Goal: Book appointment/travel/reservation

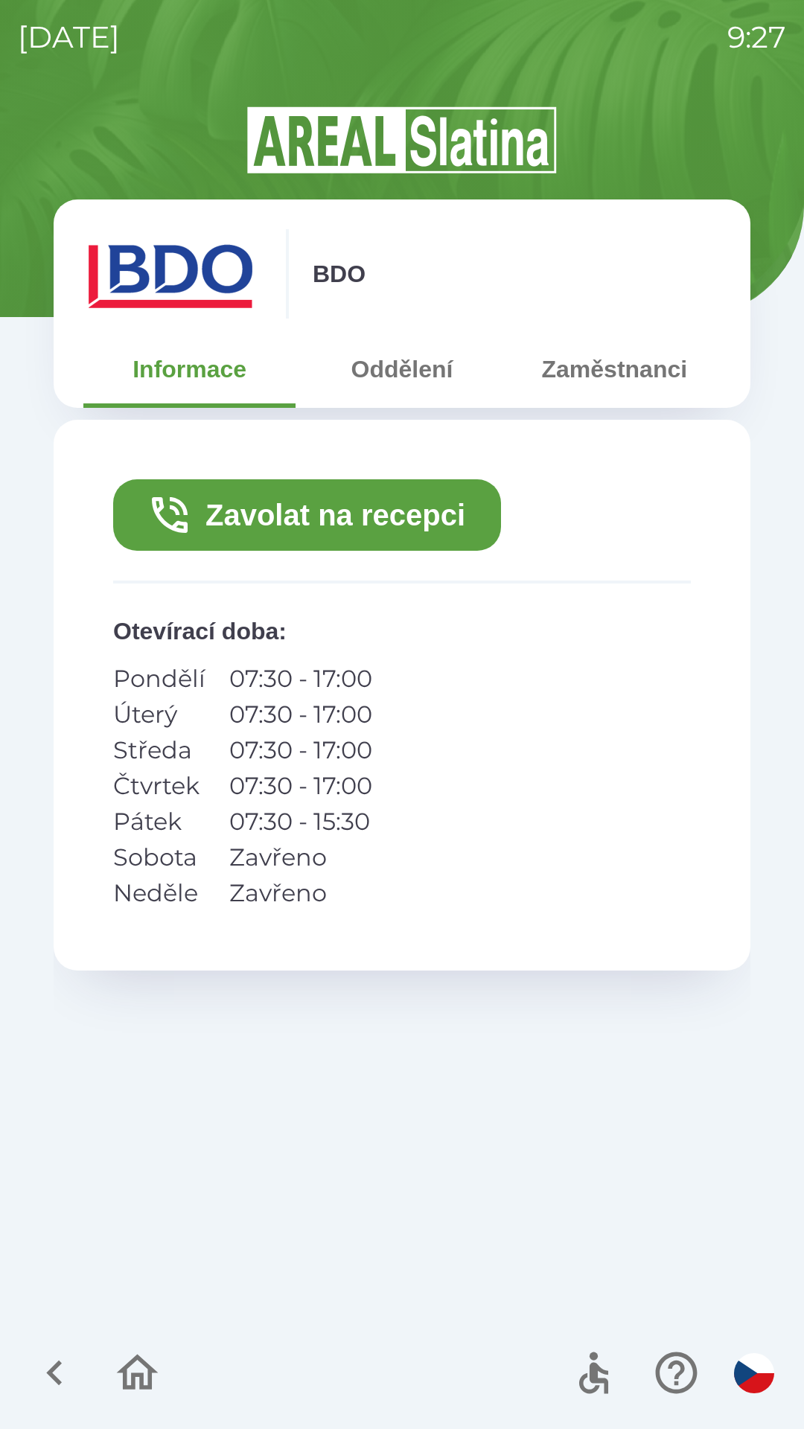
click at [408, 512] on button "Zavolat na recepci" at bounding box center [307, 514] width 388 height 71
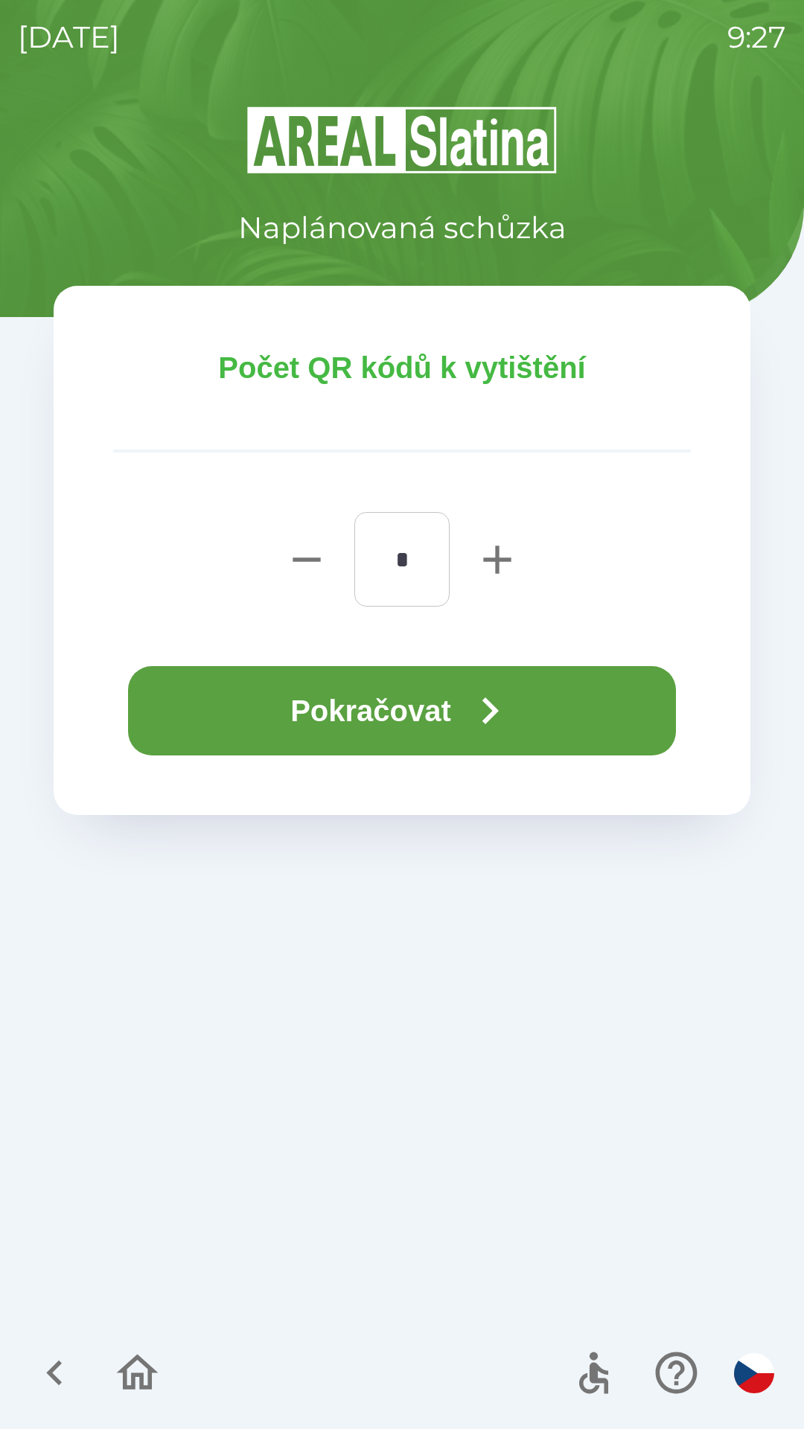
click at [485, 726] on icon "button" at bounding box center [490, 711] width 54 height 54
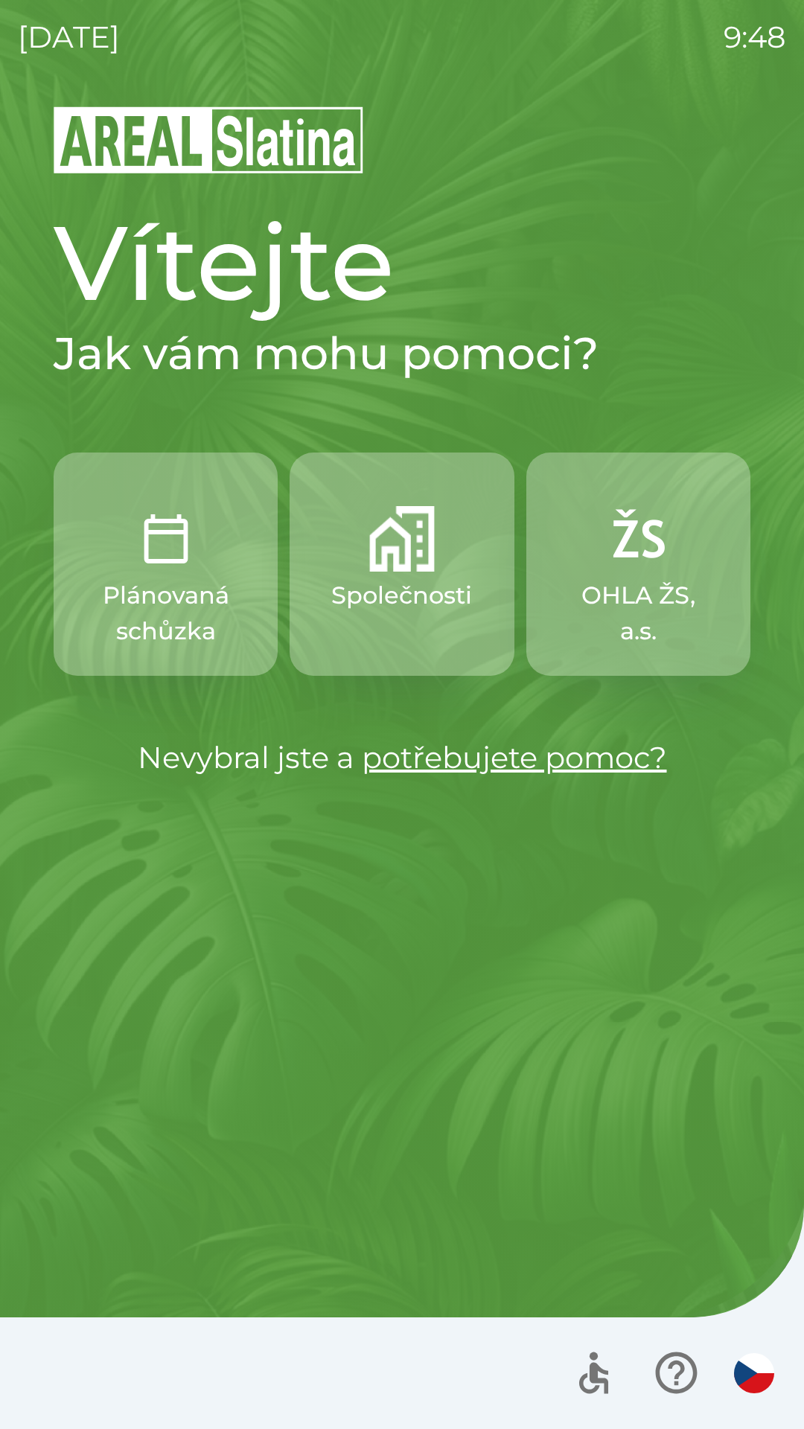
click at [402, 574] on button "Společnosti" at bounding box center [401, 563] width 224 height 223
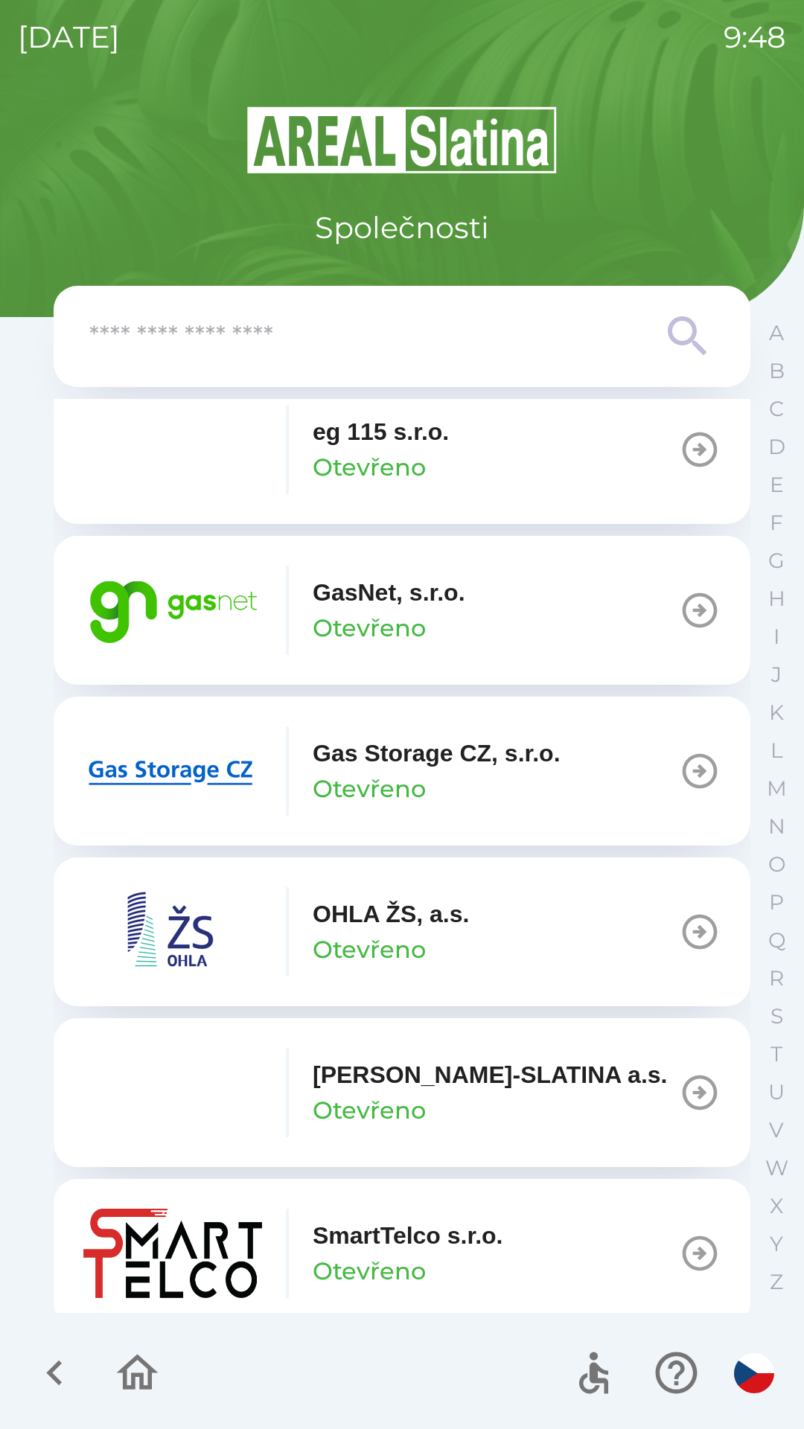
scroll to position [1199, 0]
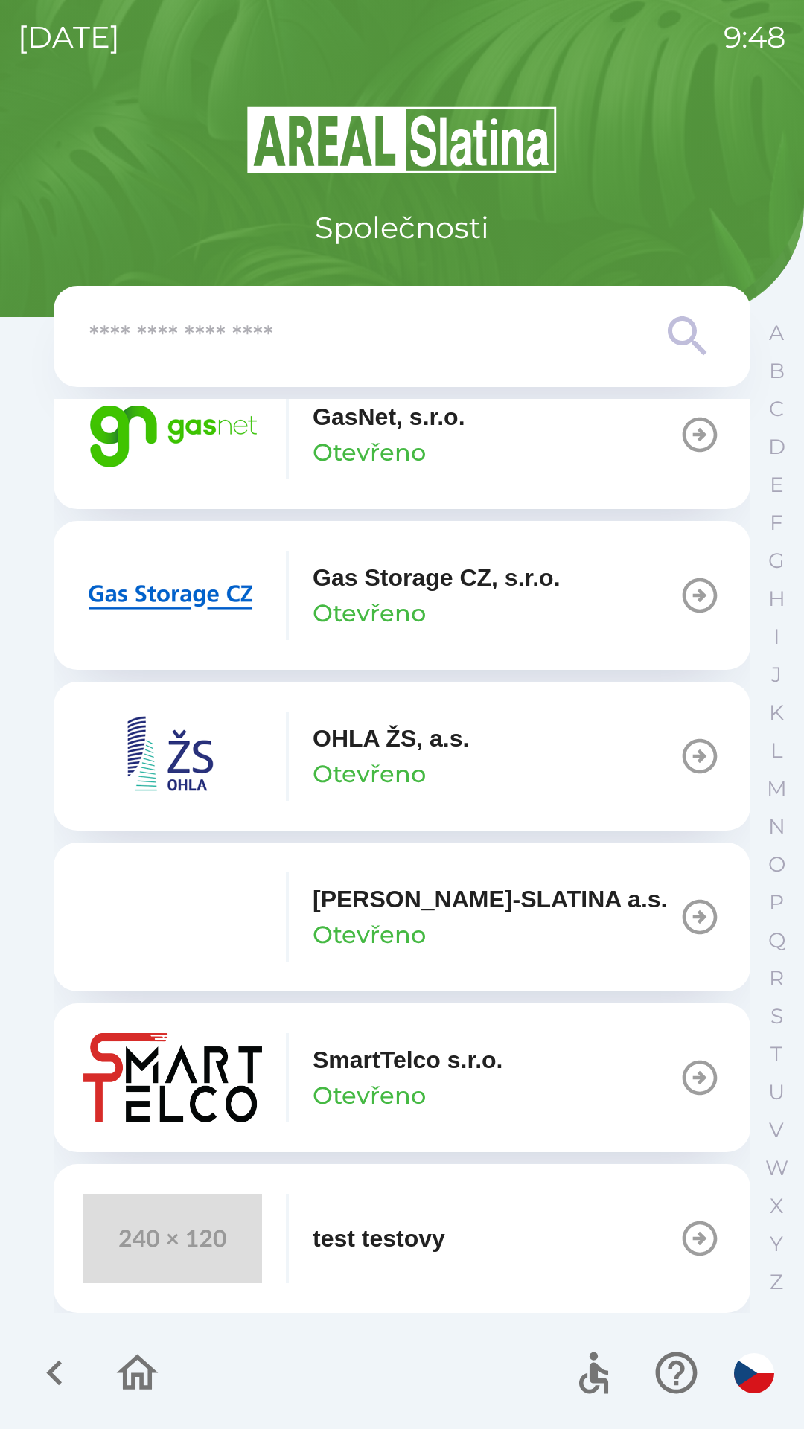
click at [529, 450] on button "GasNet, s.r.o. Otevřeno" at bounding box center [402, 434] width 696 height 149
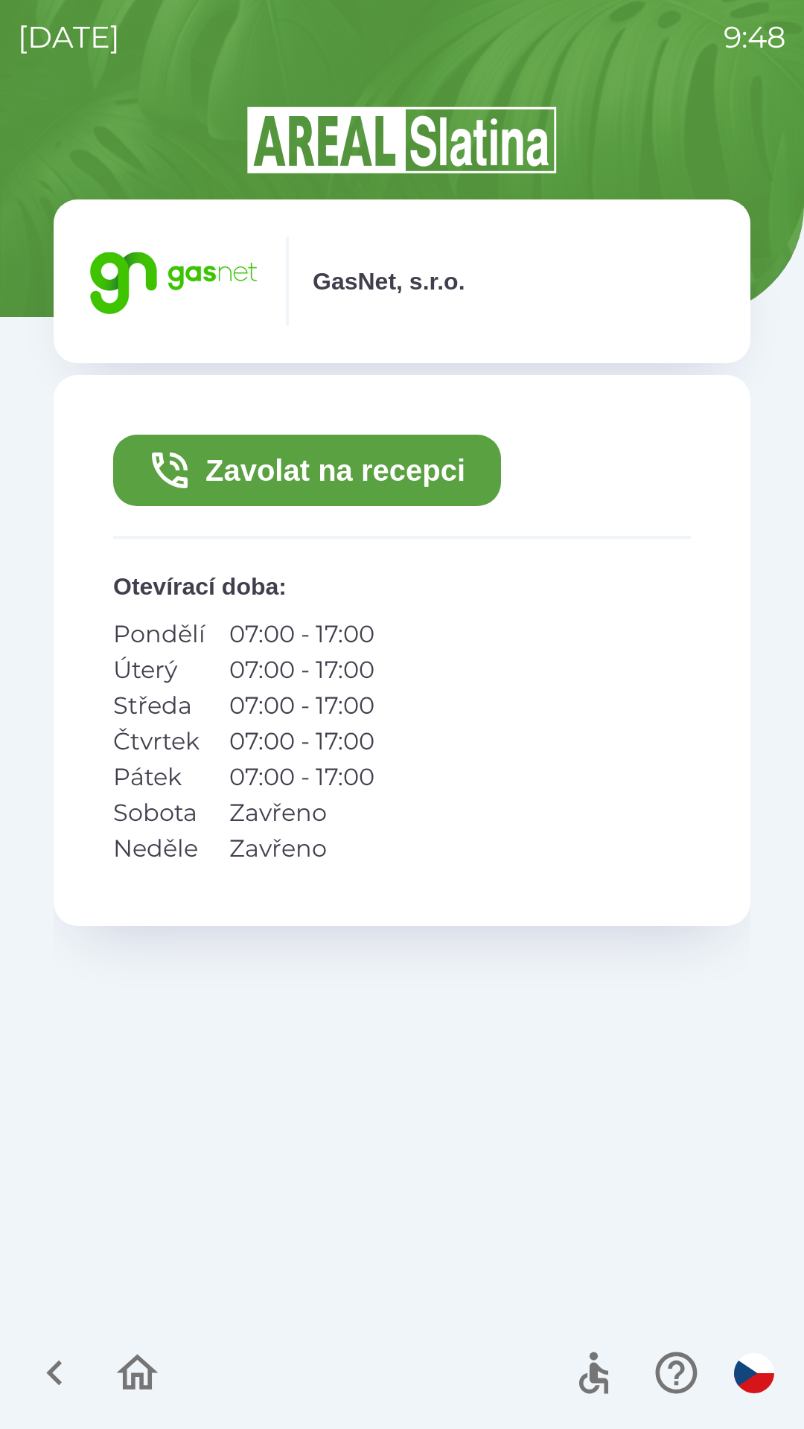
click at [463, 474] on button "Zavolat na recepci" at bounding box center [307, 470] width 388 height 71
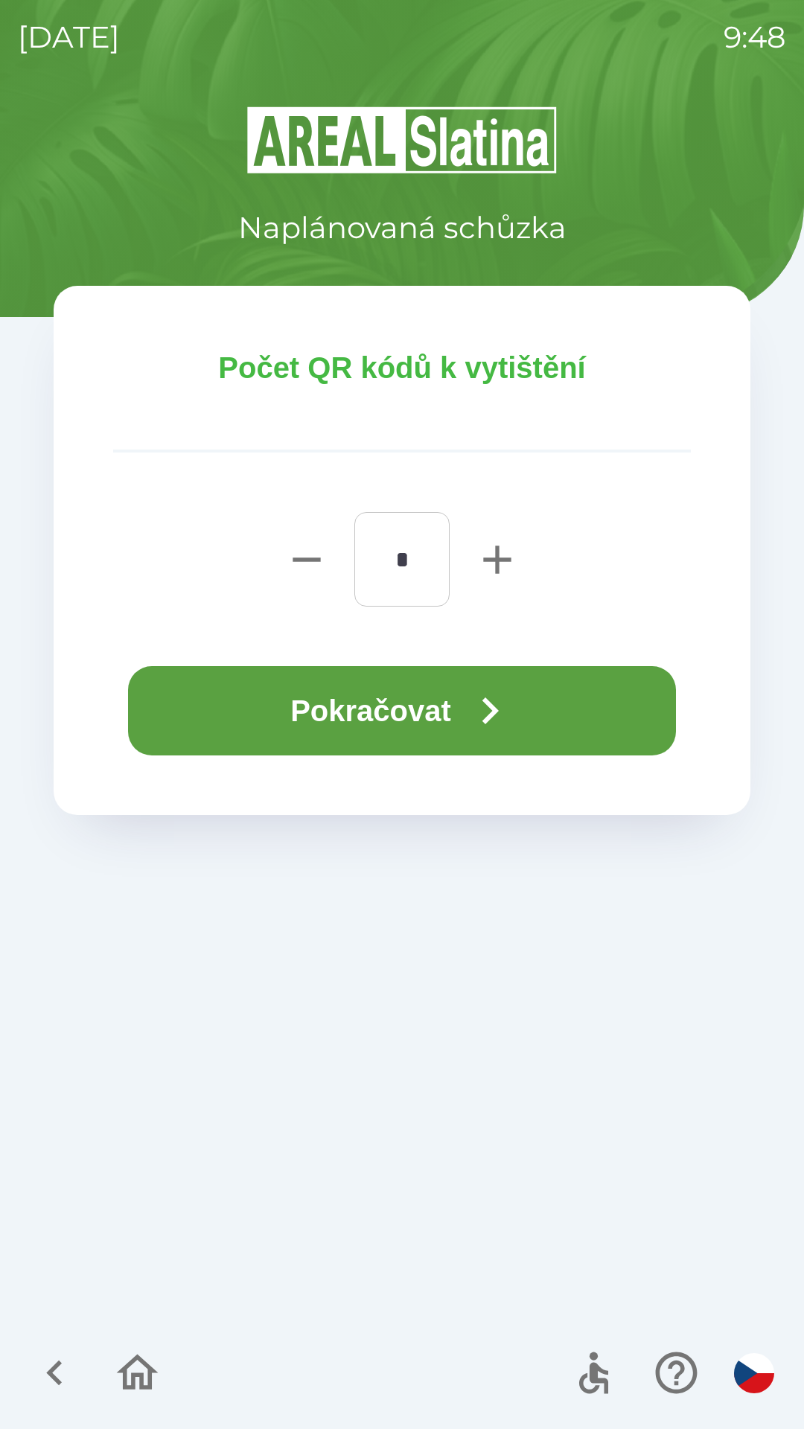
click at [493, 548] on icon "button" at bounding box center [497, 560] width 48 height 48
type input "*"
click at [441, 702] on button "Pokračovat" at bounding box center [402, 710] width 548 height 89
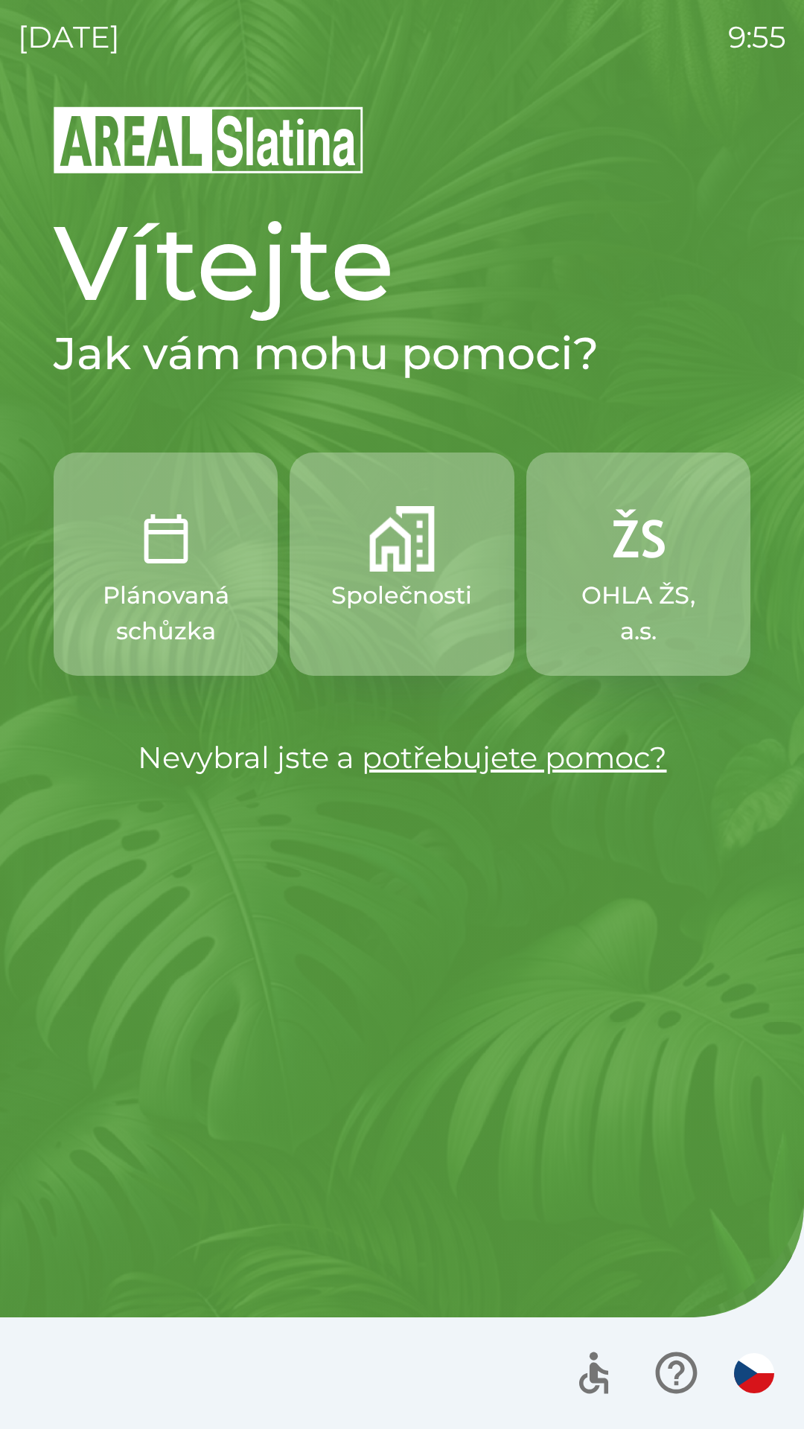
click at [434, 588] on p "Společnosti" at bounding box center [401, 595] width 141 height 36
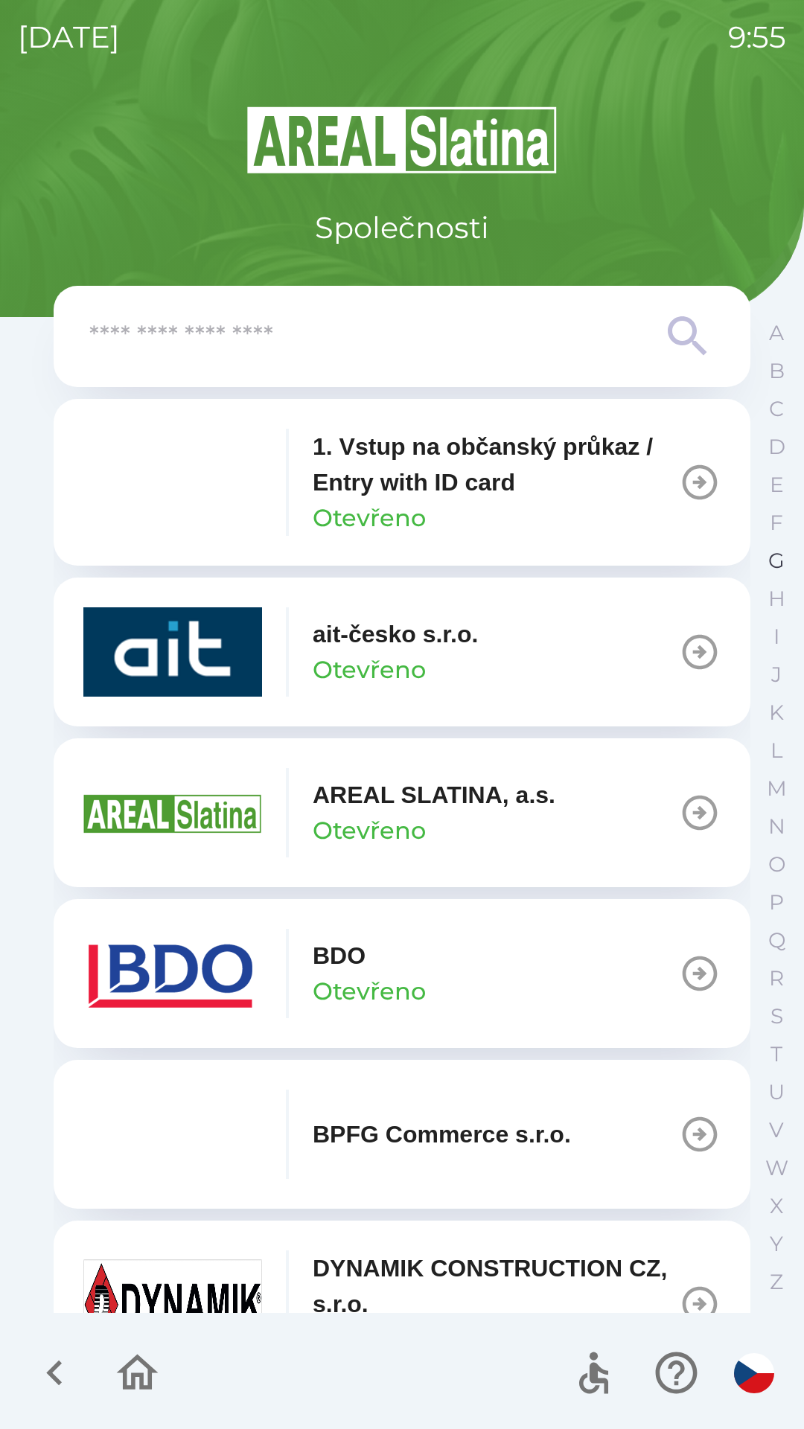
click at [774, 561] on p "G" at bounding box center [776, 561] width 16 height 26
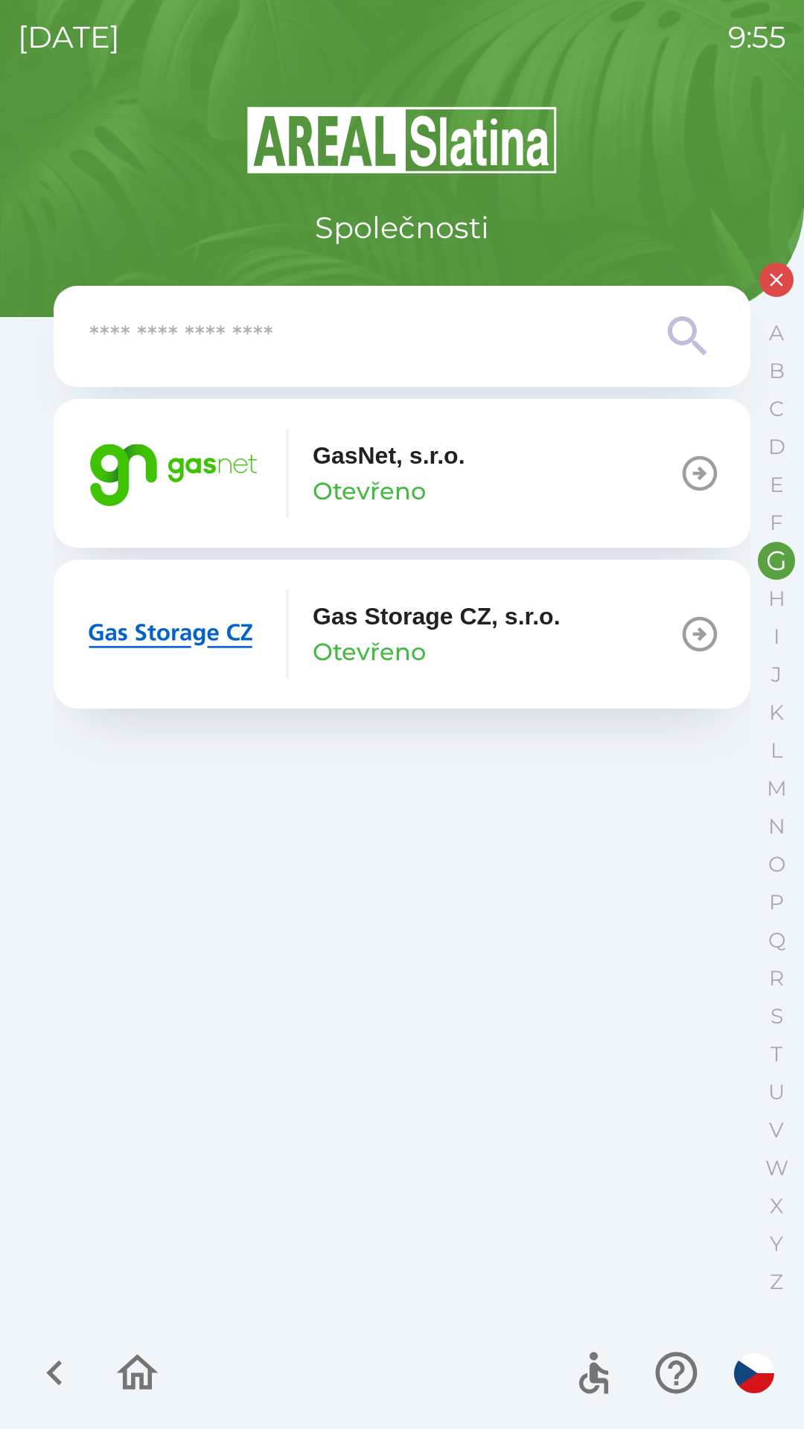
click at [510, 500] on button "GasNet, s.r.o. Otevřeno" at bounding box center [402, 473] width 696 height 149
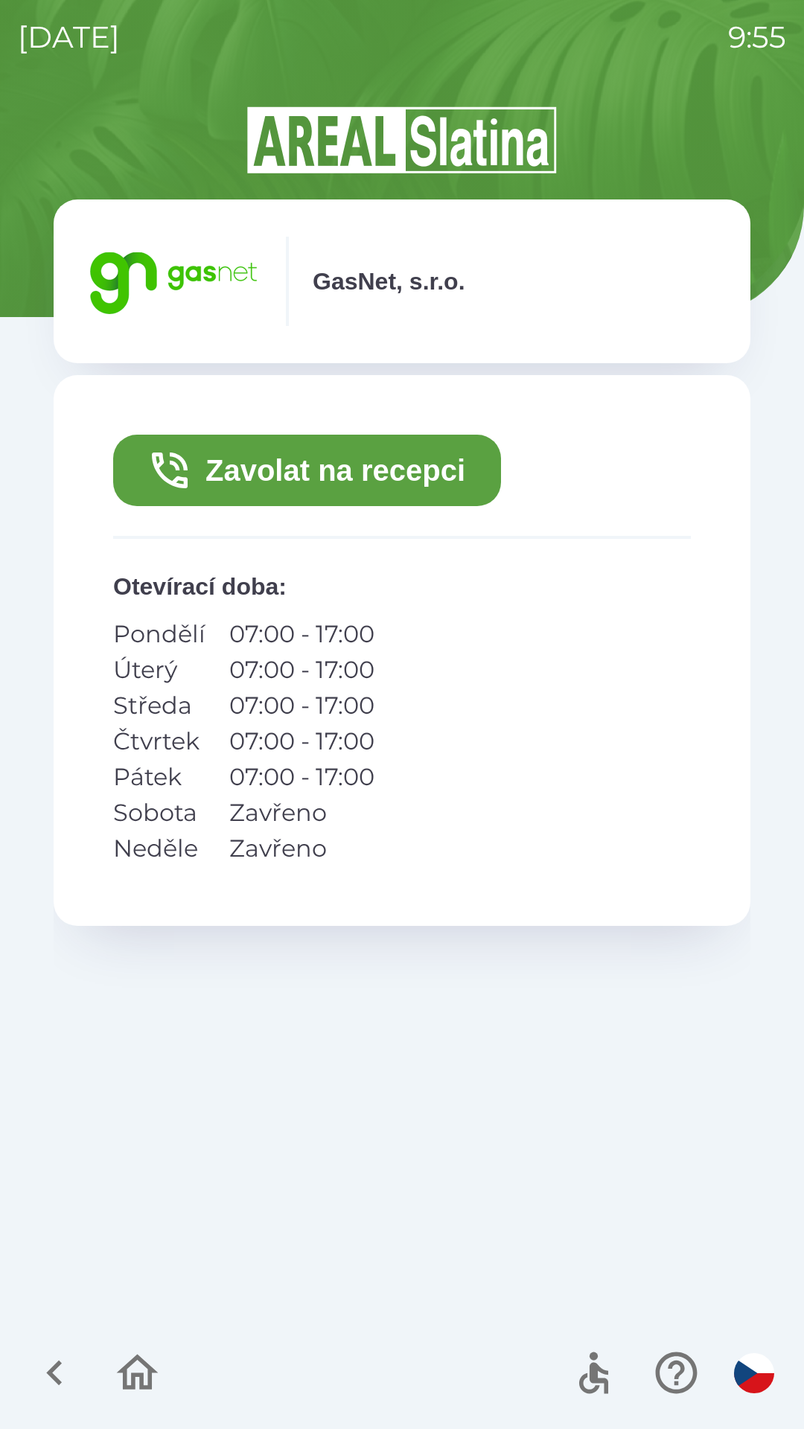
click at [379, 490] on button "Zavolat na recepci" at bounding box center [307, 470] width 388 height 71
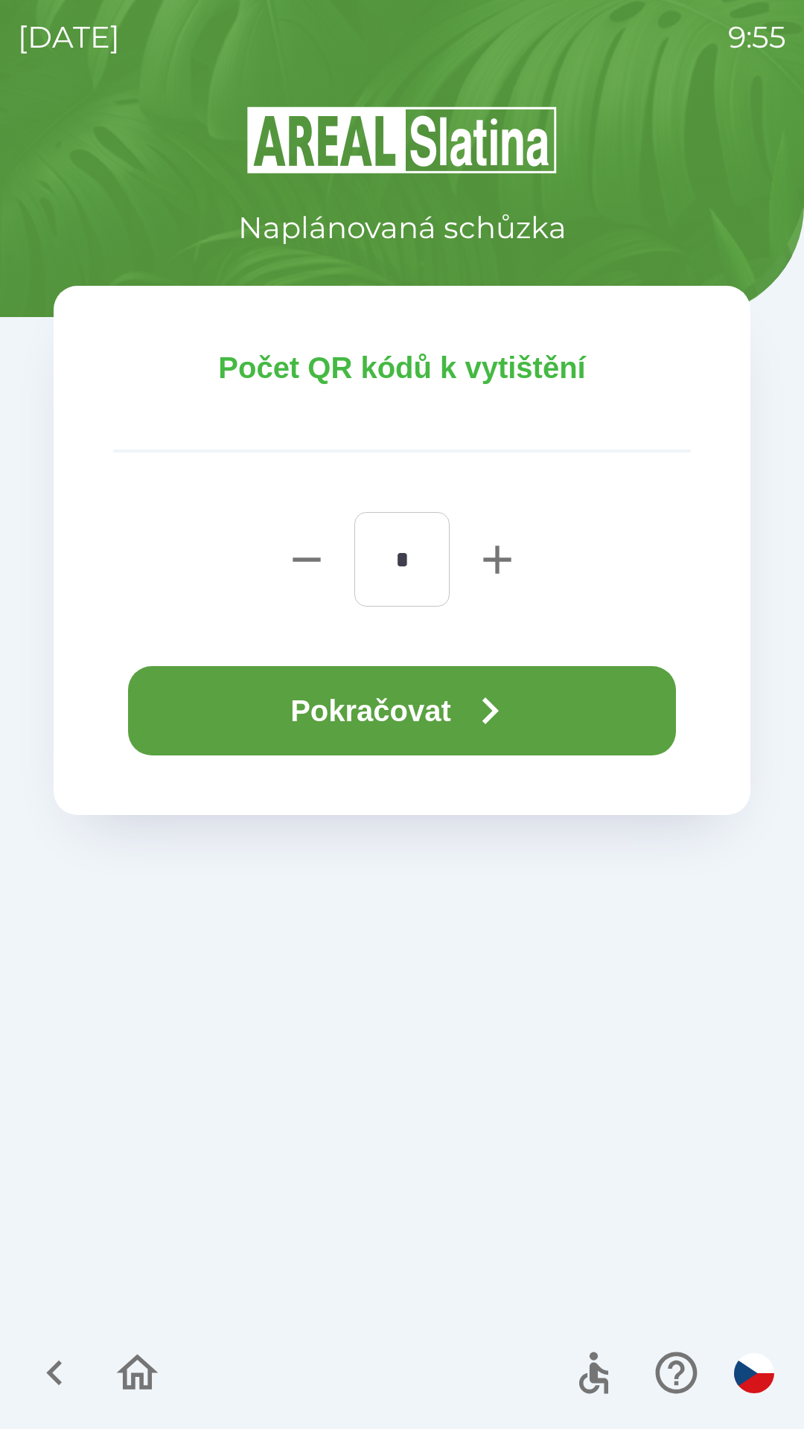
click at [523, 716] on button "Pokračovat" at bounding box center [402, 710] width 548 height 89
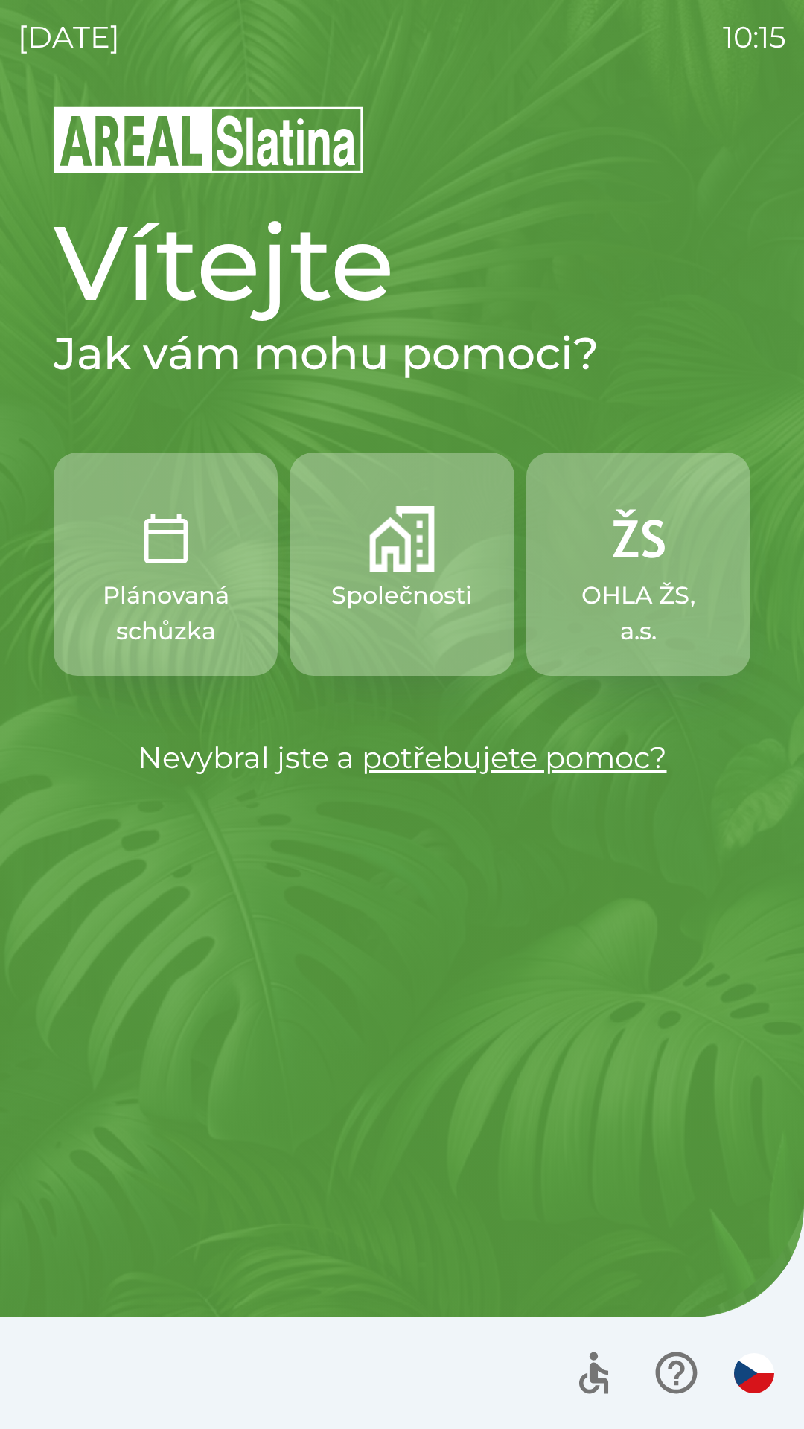
click at [419, 593] on p "Společnosti" at bounding box center [401, 595] width 141 height 36
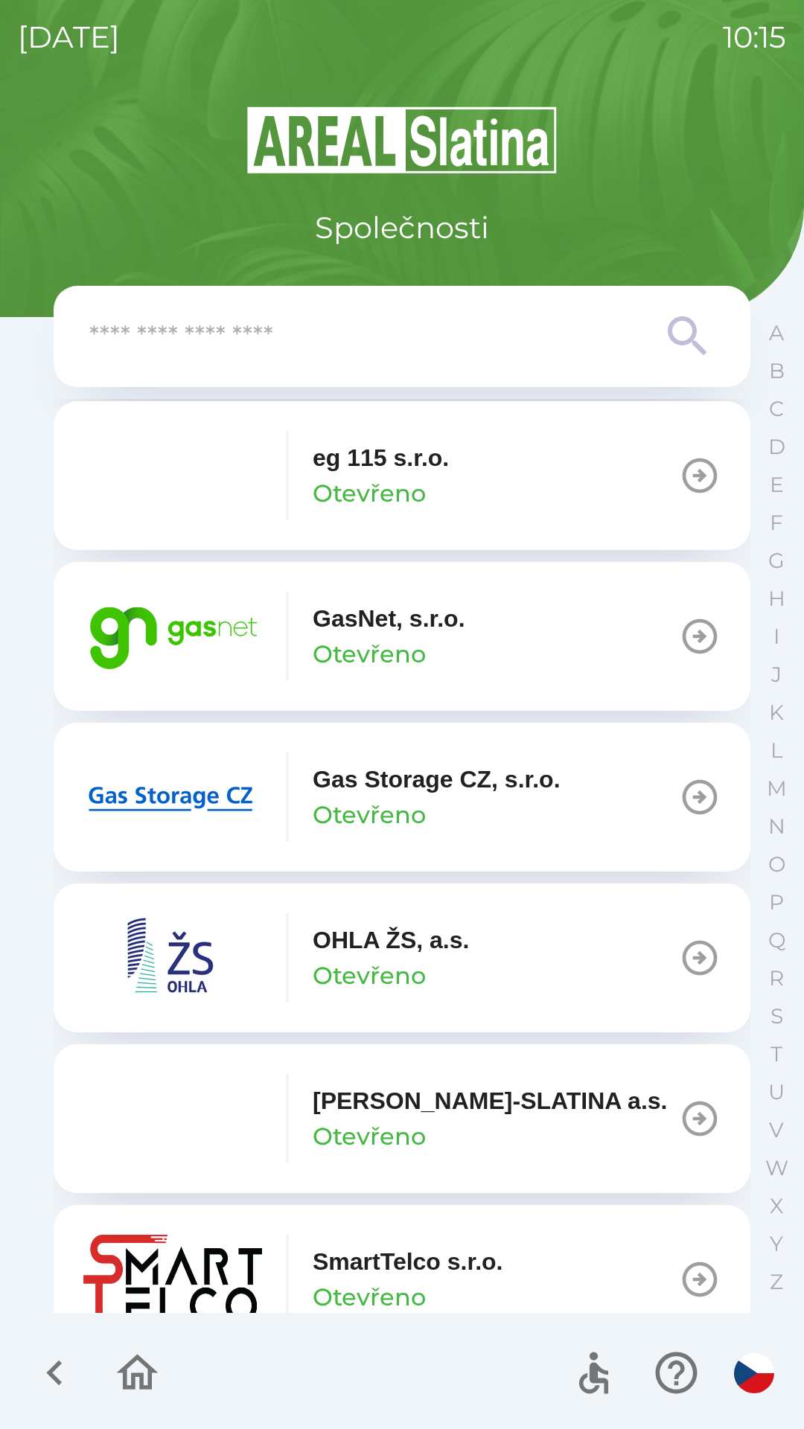
scroll to position [1004, 0]
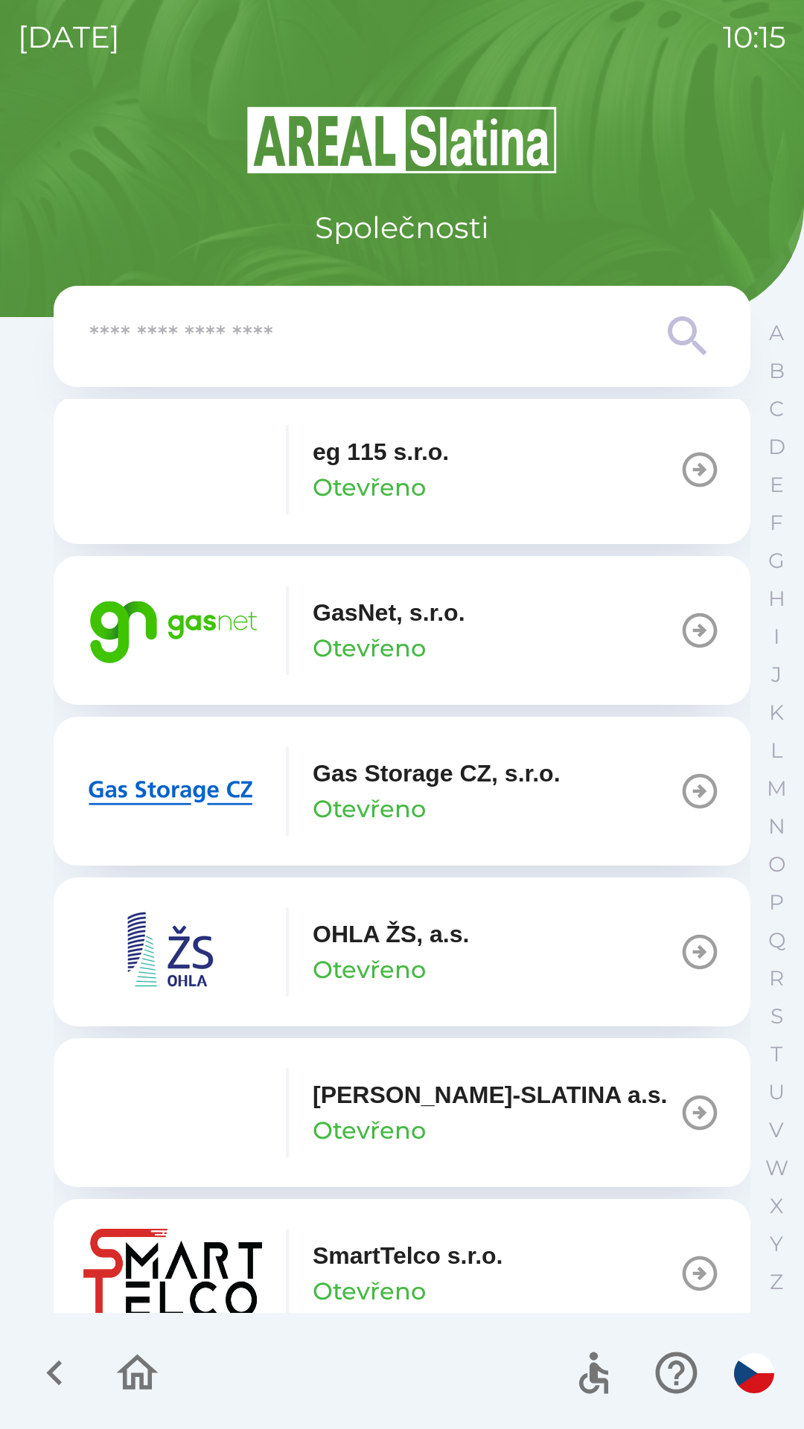
click at [198, 791] on img "button" at bounding box center [172, 790] width 179 height 89
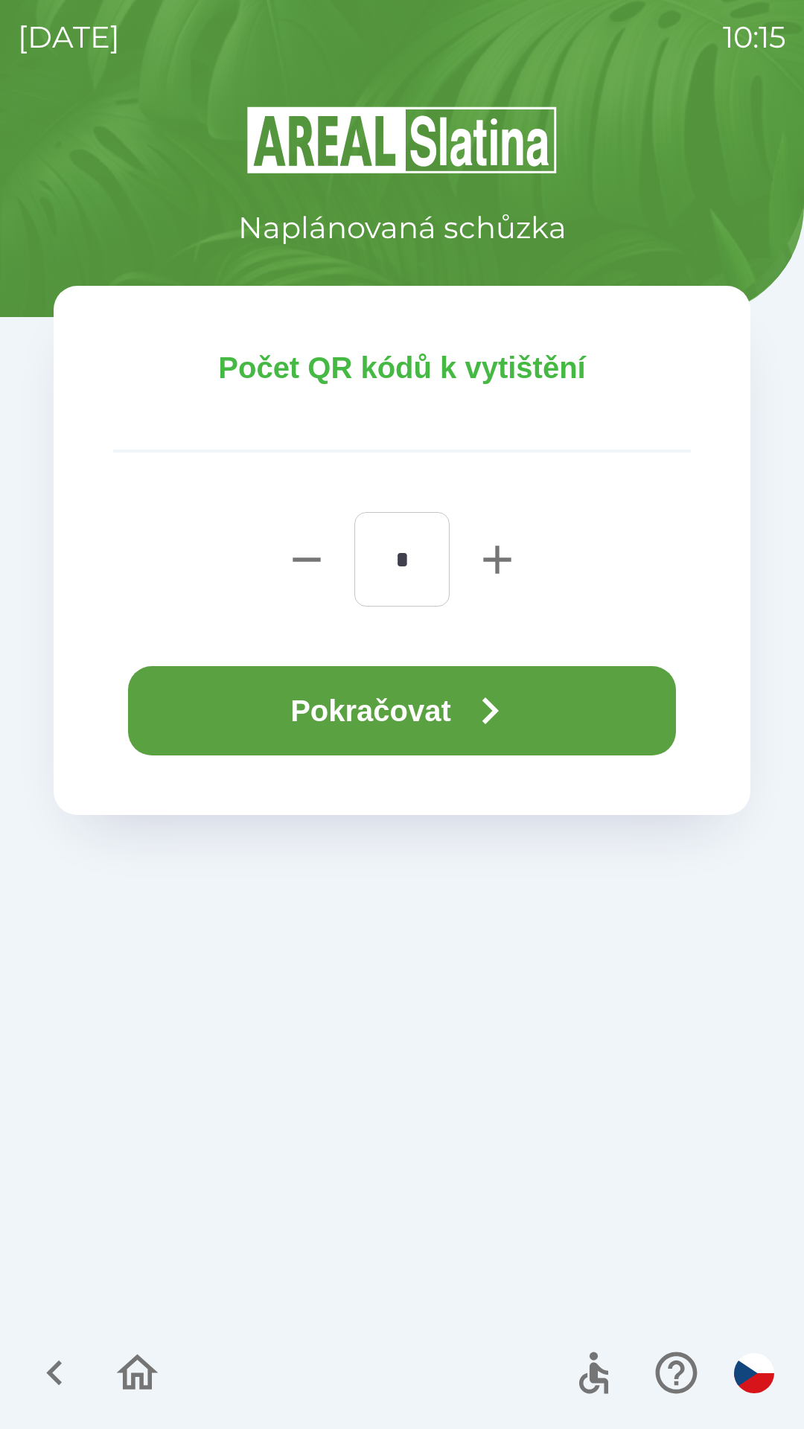
click at [455, 708] on button "Pokračovat" at bounding box center [402, 710] width 548 height 89
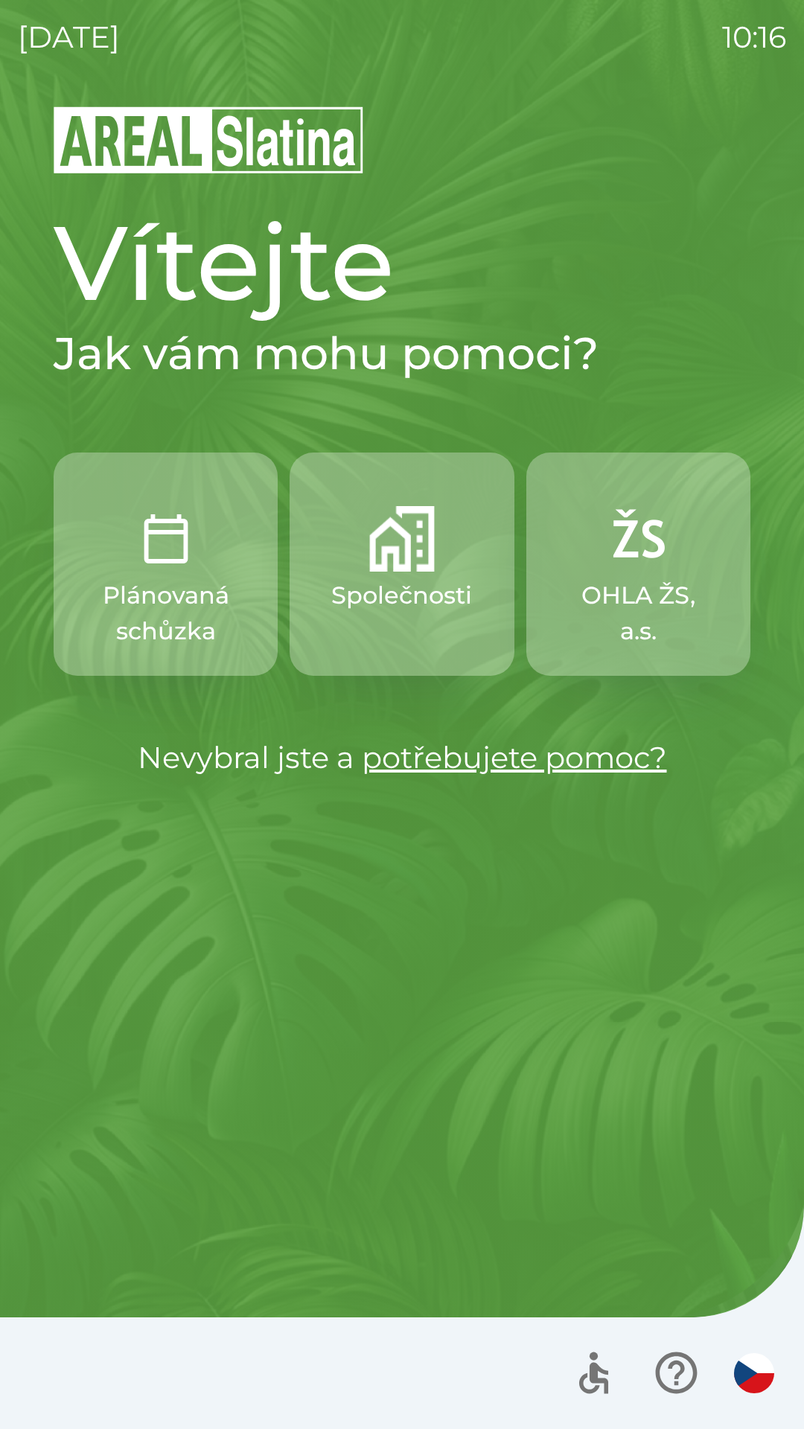
click at [407, 580] on p "Společnosti" at bounding box center [401, 595] width 141 height 36
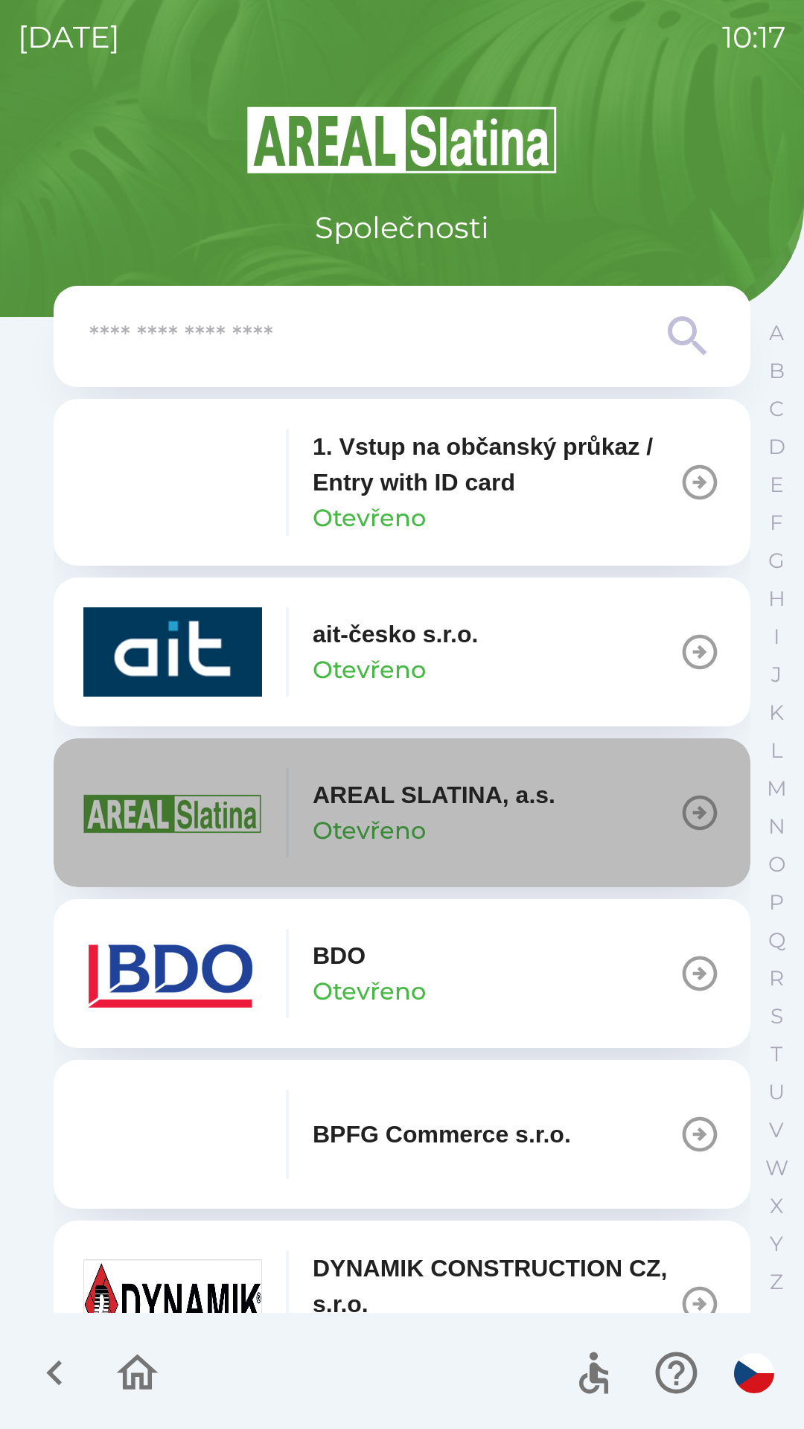
click at [436, 802] on p "AREAL SLATINA, a.s." at bounding box center [434, 795] width 243 height 36
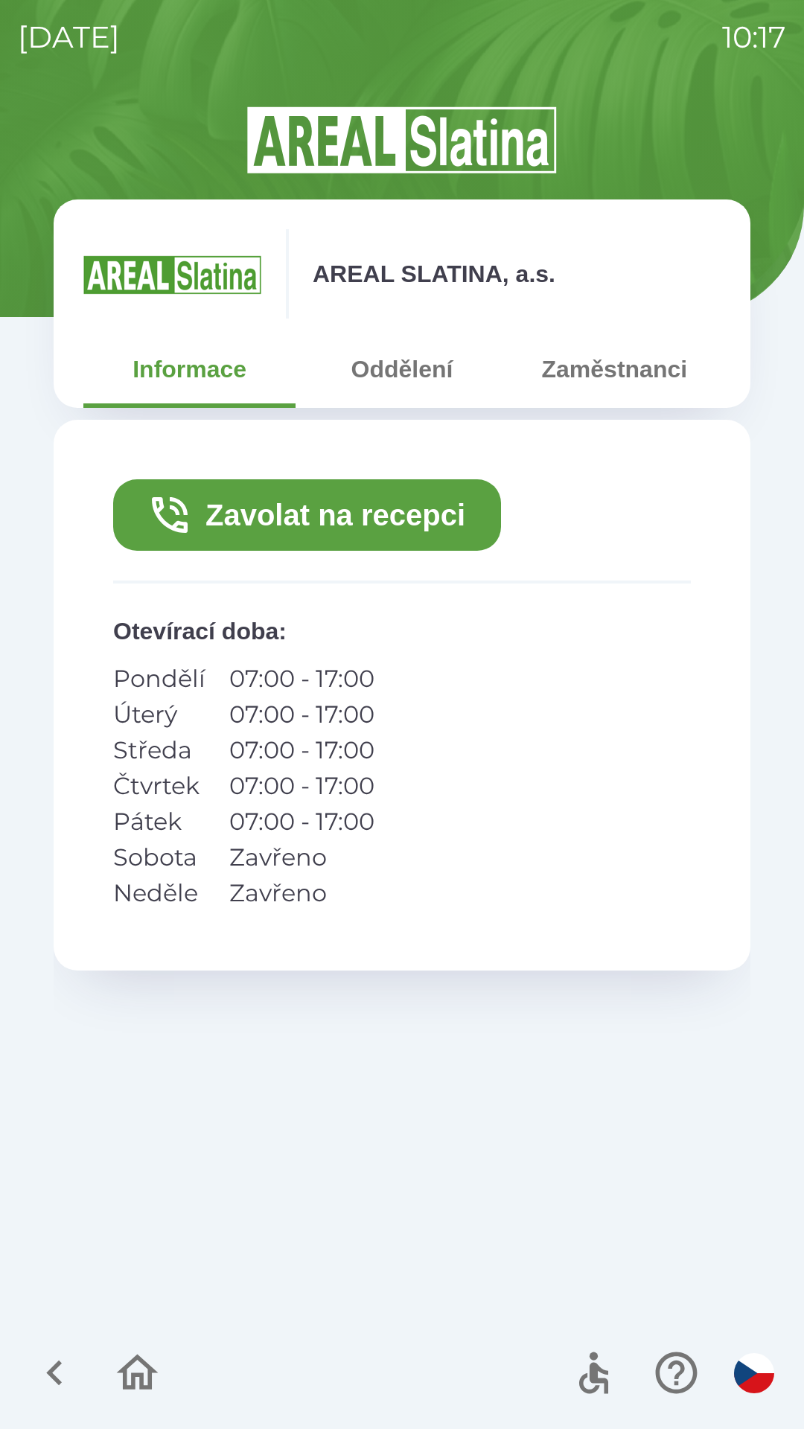
click at [397, 382] on button "Oddělení" at bounding box center [401, 369] width 212 height 54
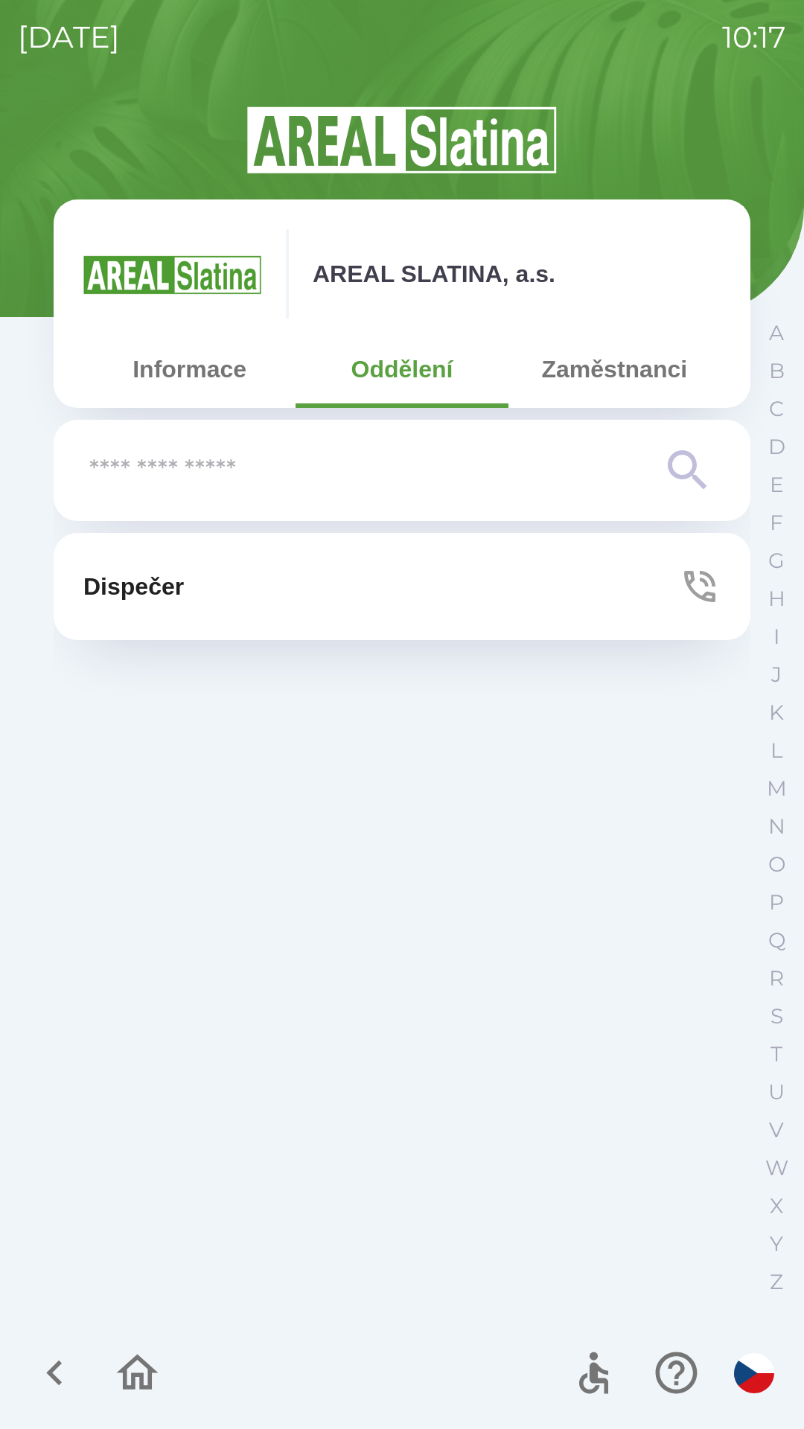
click at [631, 376] on button "Zaměstnanci" at bounding box center [614, 369] width 212 height 54
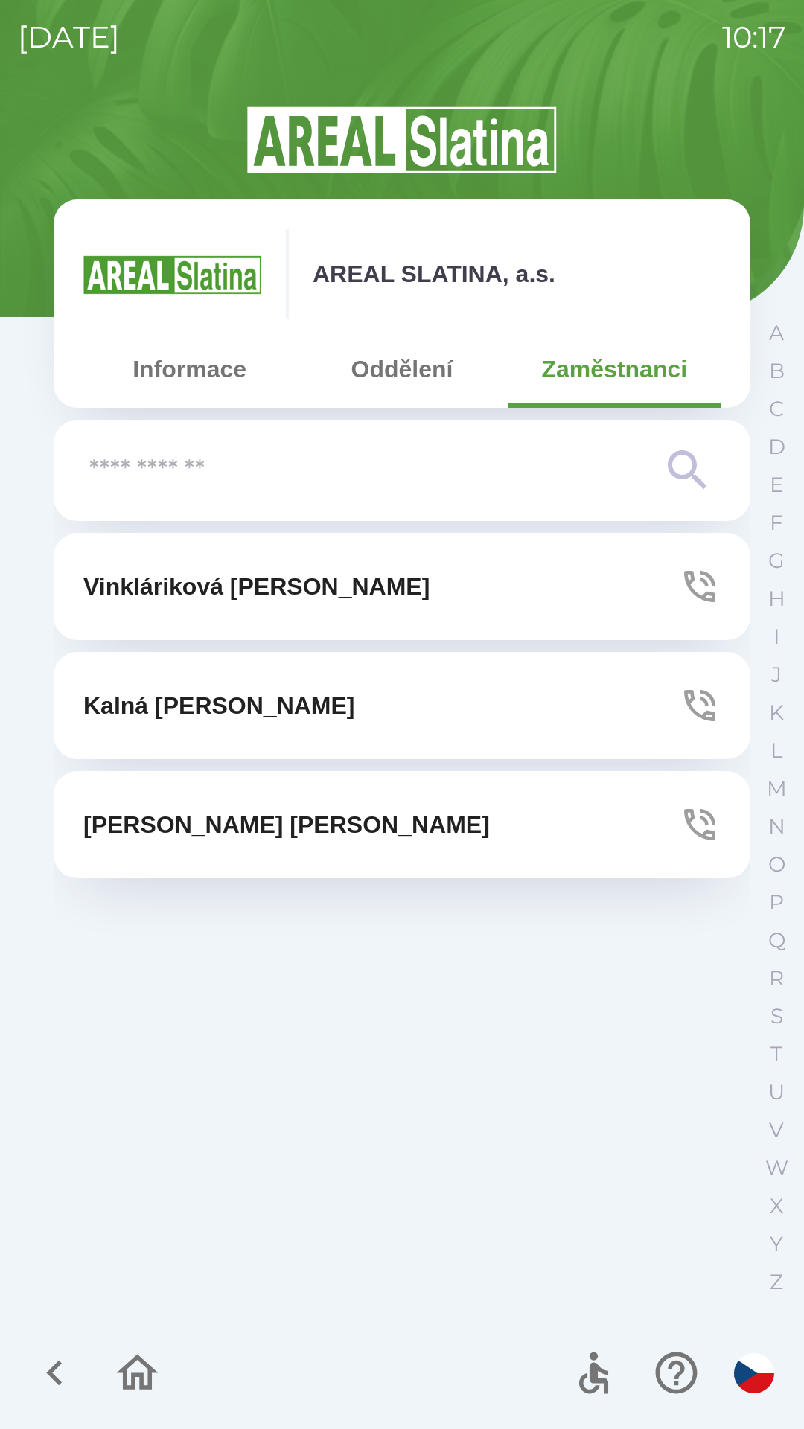
click at [410, 379] on button "Oddělení" at bounding box center [401, 369] width 212 height 54
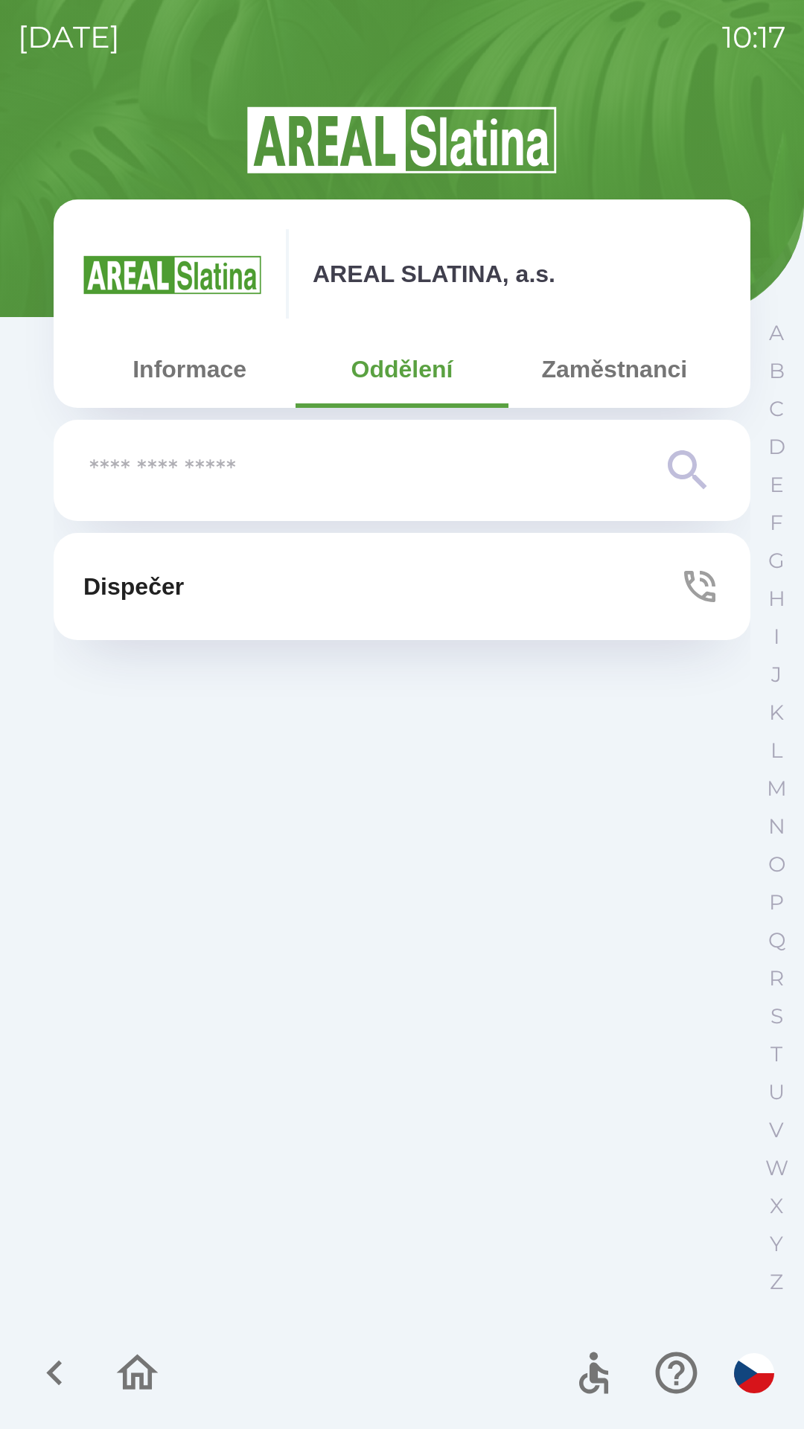
click at [199, 368] on button "Informace" at bounding box center [189, 369] width 212 height 54
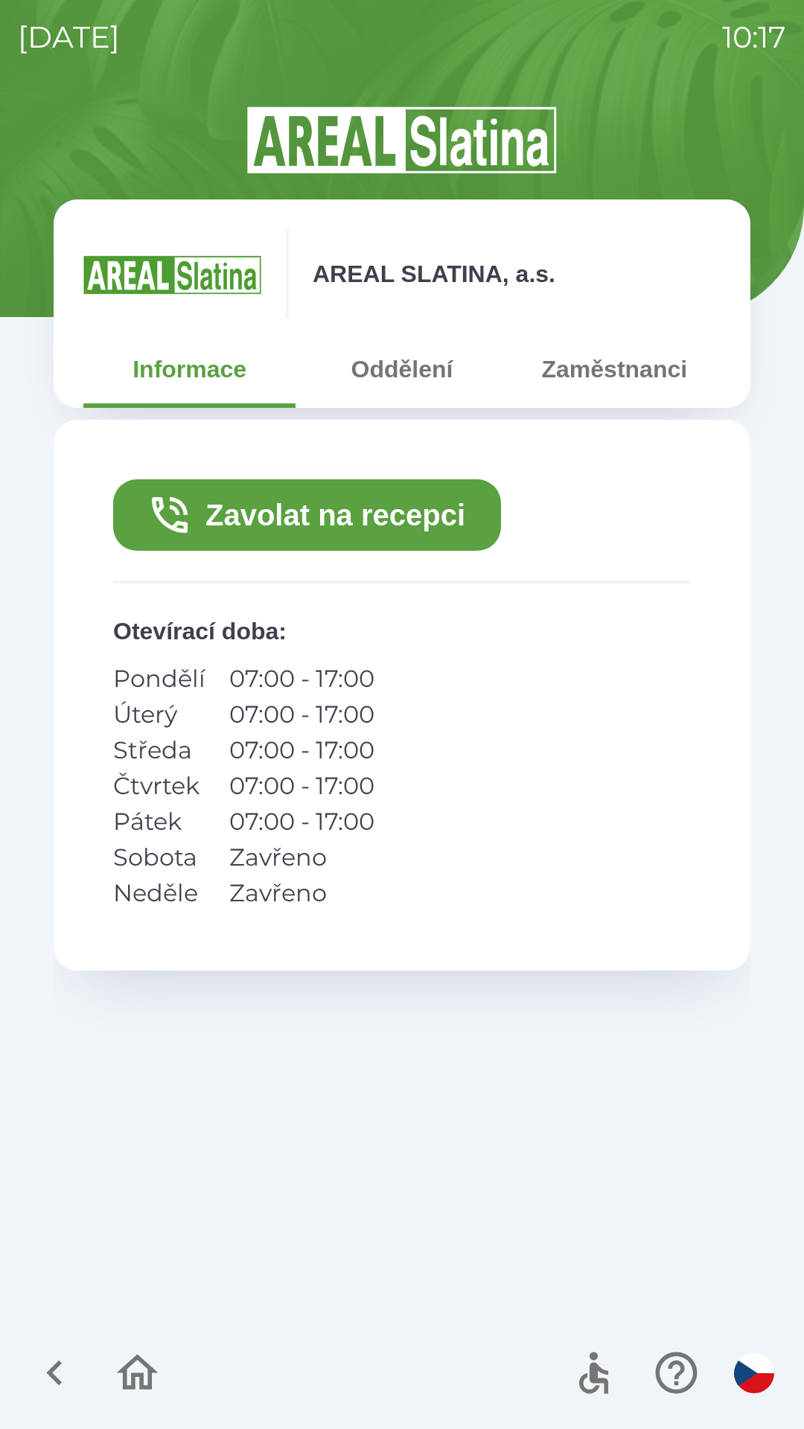
click at [348, 514] on button "Zavolat na recepci" at bounding box center [307, 514] width 388 height 71
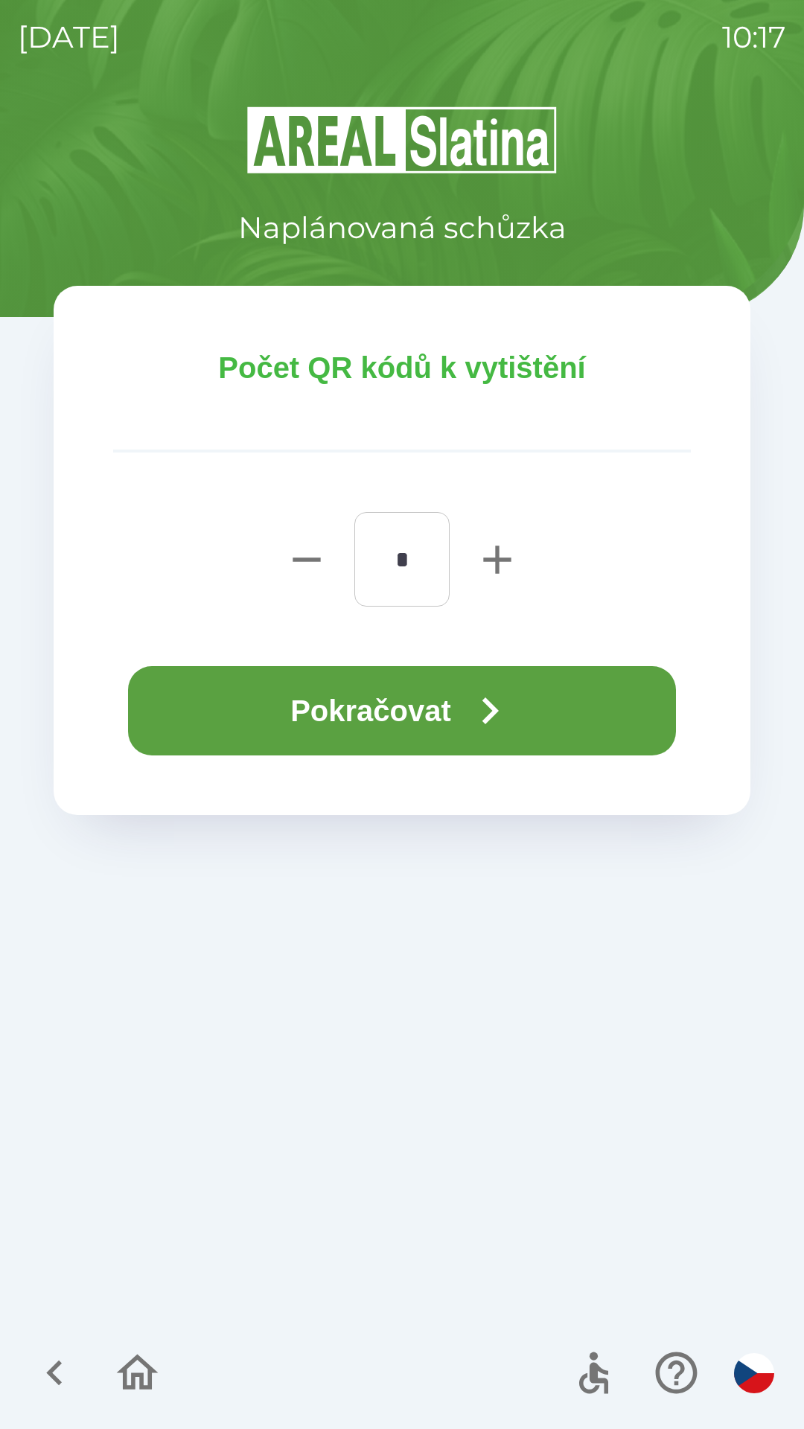
click at [409, 725] on button "Pokračovat" at bounding box center [402, 710] width 548 height 89
